Goal: Task Accomplishment & Management: Use online tool/utility

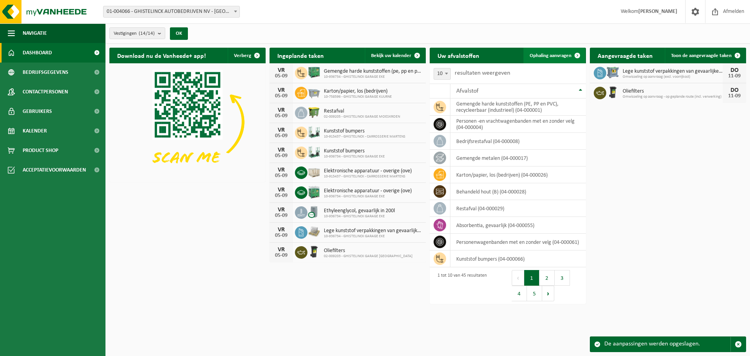
click at [564, 55] on span "Ophaling aanvragen" at bounding box center [551, 55] width 42 height 5
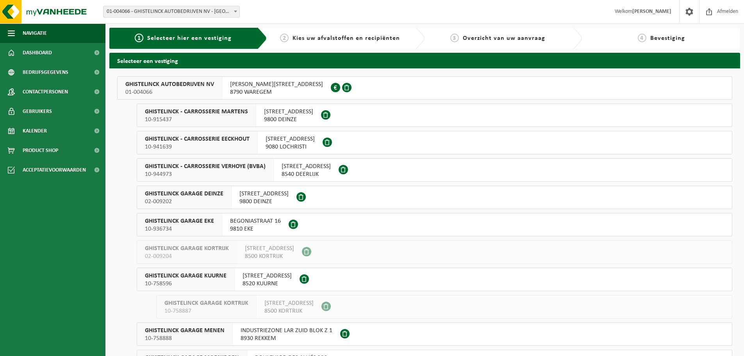
click at [200, 220] on span "GHISTELINCK GARAGE EKE" at bounding box center [179, 221] width 69 height 8
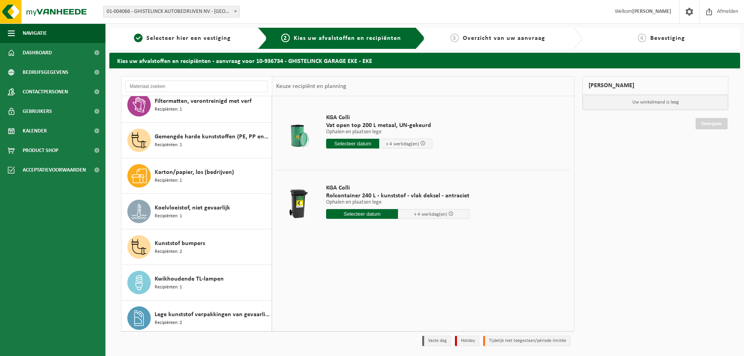
scroll to position [273, 0]
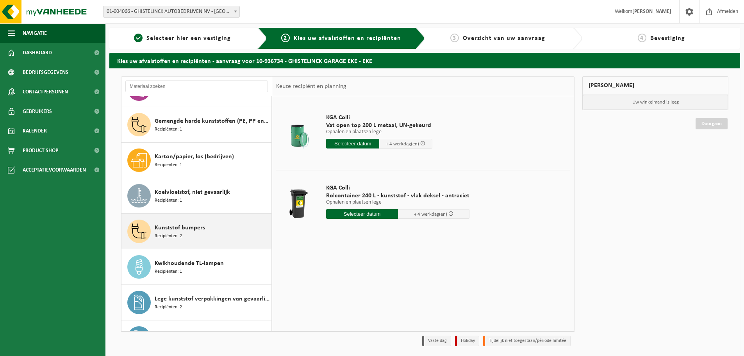
click at [182, 230] on span "Kunststof bumpers" at bounding box center [180, 227] width 50 height 9
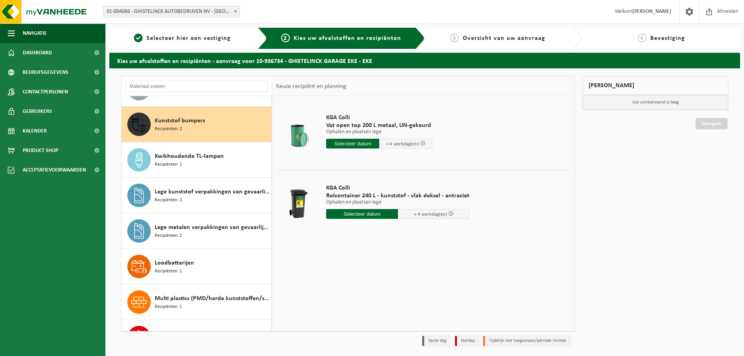
scroll to position [391, 0]
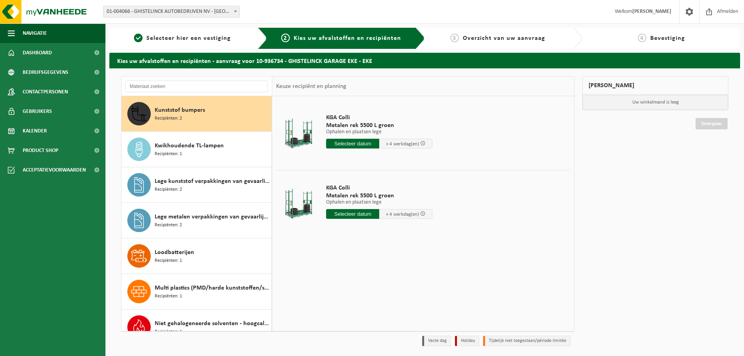
click at [349, 144] on input "text" at bounding box center [352, 144] width 53 height 10
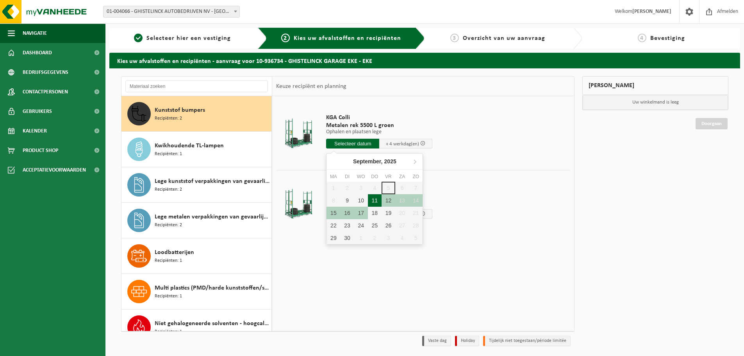
click at [376, 201] on div "11" at bounding box center [375, 200] width 14 height 12
type input "Van 2025-09-11"
type input "2025-09-11"
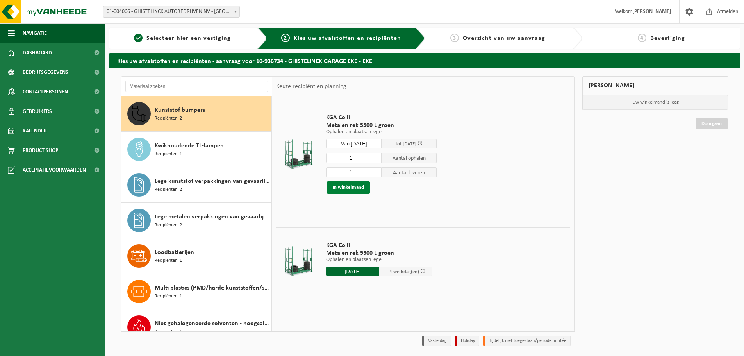
click at [354, 187] on button "In winkelmand" at bounding box center [348, 187] width 43 height 12
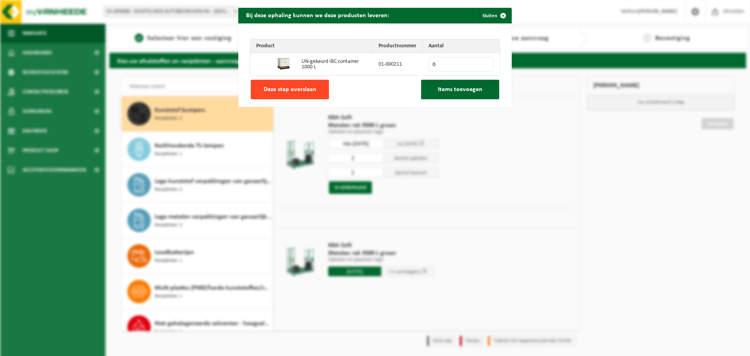
click at [303, 94] on button "Deze stap overslaan" at bounding box center [290, 90] width 78 height 20
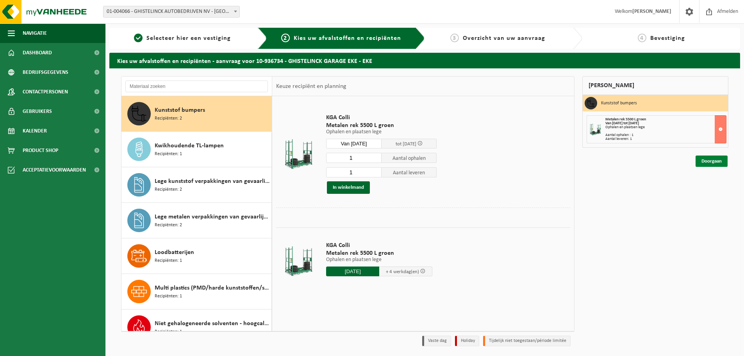
click at [711, 159] on link "Doorgaan" at bounding box center [711, 160] width 32 height 11
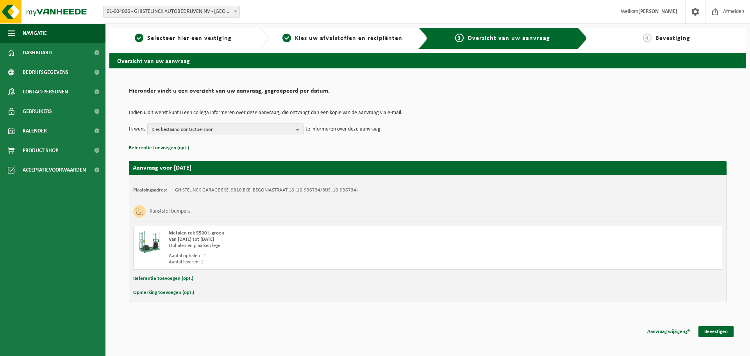
click at [300, 129] on b "button" at bounding box center [299, 129] width 7 height 11
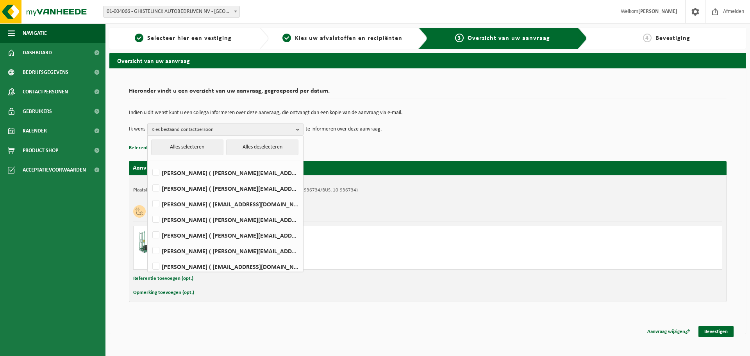
click at [485, 135] on td "Ik wens Kies bestaand contactpersoon Alles selecteren Alles deselecteren Marc B…" at bounding box center [427, 129] width 597 height 12
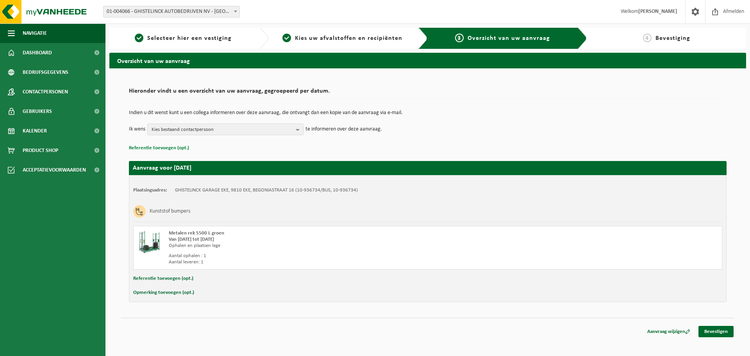
click at [169, 148] on button "Referentie toevoegen (opt.)" at bounding box center [159, 148] width 60 height 10
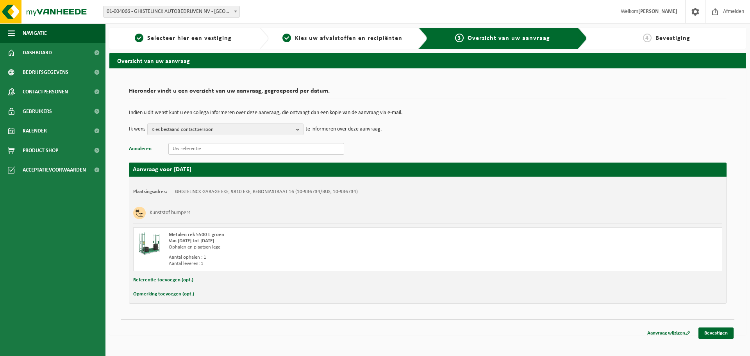
click at [216, 149] on input "text" at bounding box center [256, 149] width 176 height 12
click at [716, 331] on link "Bevestigen" at bounding box center [715, 332] width 35 height 11
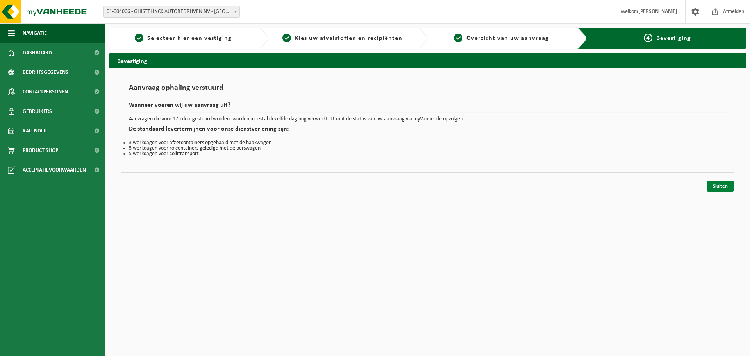
click at [722, 184] on link "Sluiten" at bounding box center [720, 185] width 27 height 11
